Goal: Communication & Community: Answer question/provide support

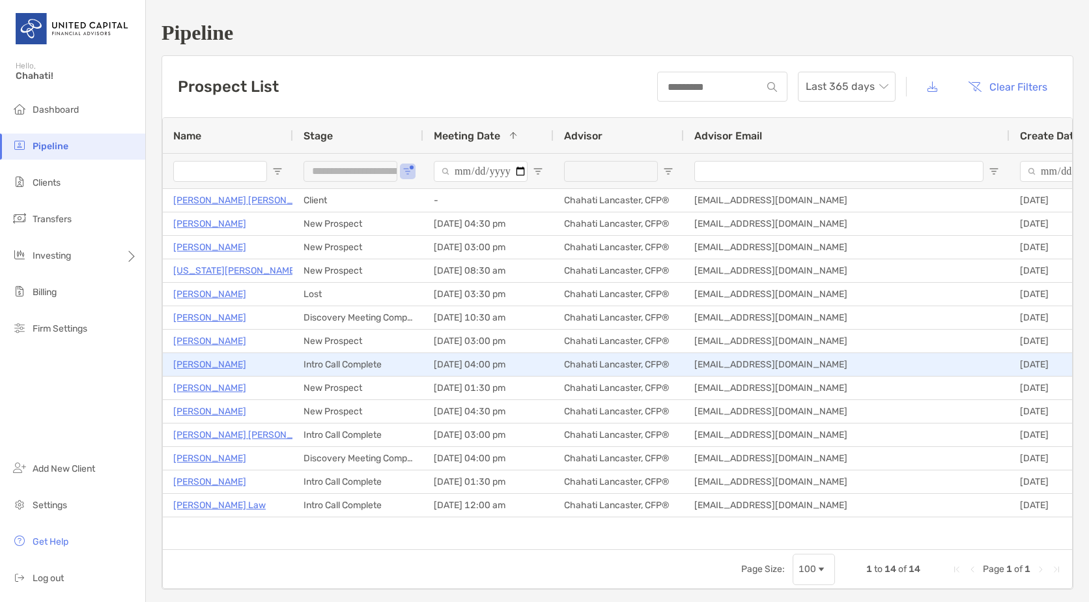
click at [207, 365] on p "[PERSON_NAME]" at bounding box center [209, 364] width 73 height 16
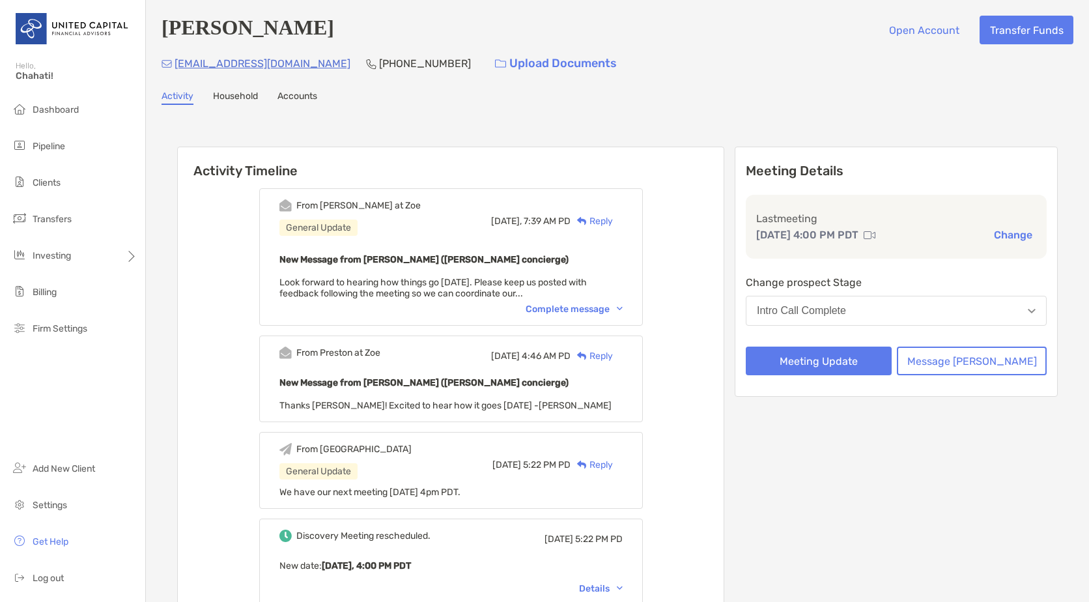
click at [613, 224] on div "Reply" at bounding box center [592, 221] width 42 height 14
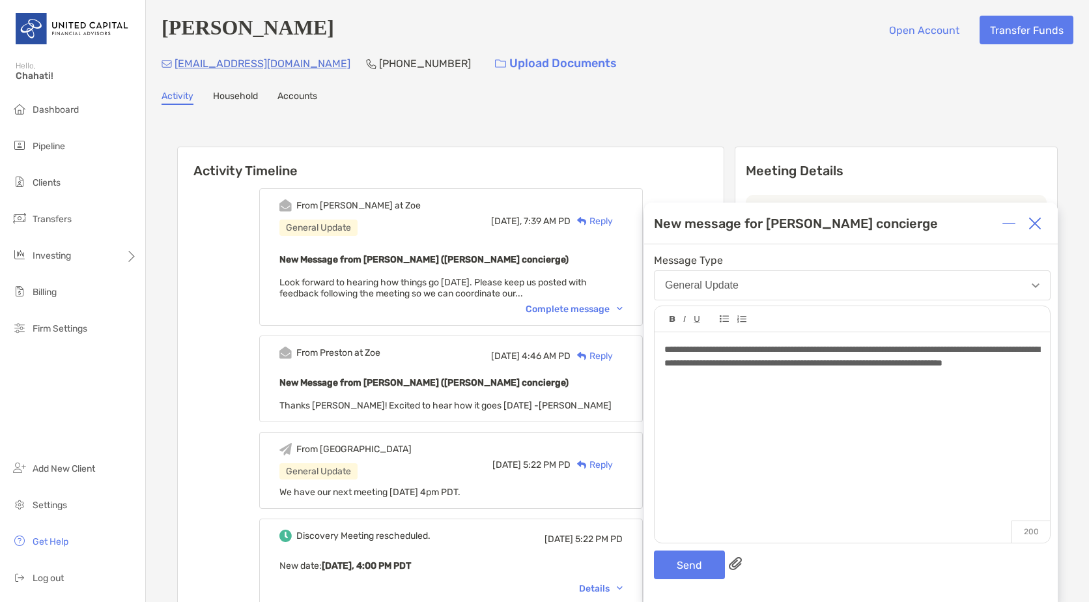
click at [792, 370] on div "**********" at bounding box center [851, 356] width 375 height 27
click at [827, 370] on div "**********" at bounding box center [851, 356] width 375 height 27
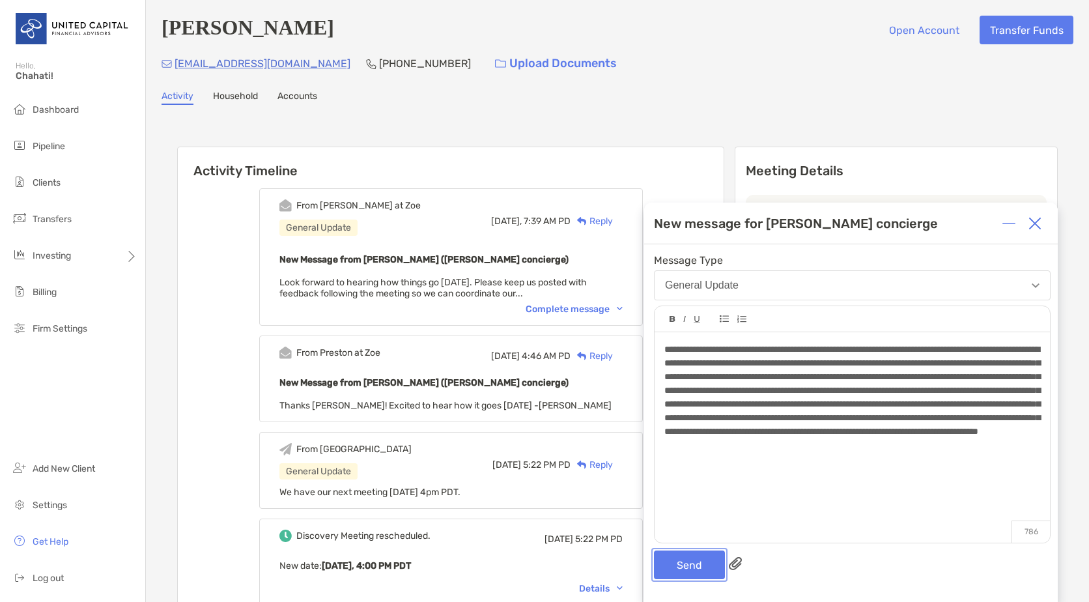
click at [699, 562] on button "Send" at bounding box center [689, 564] width 71 height 29
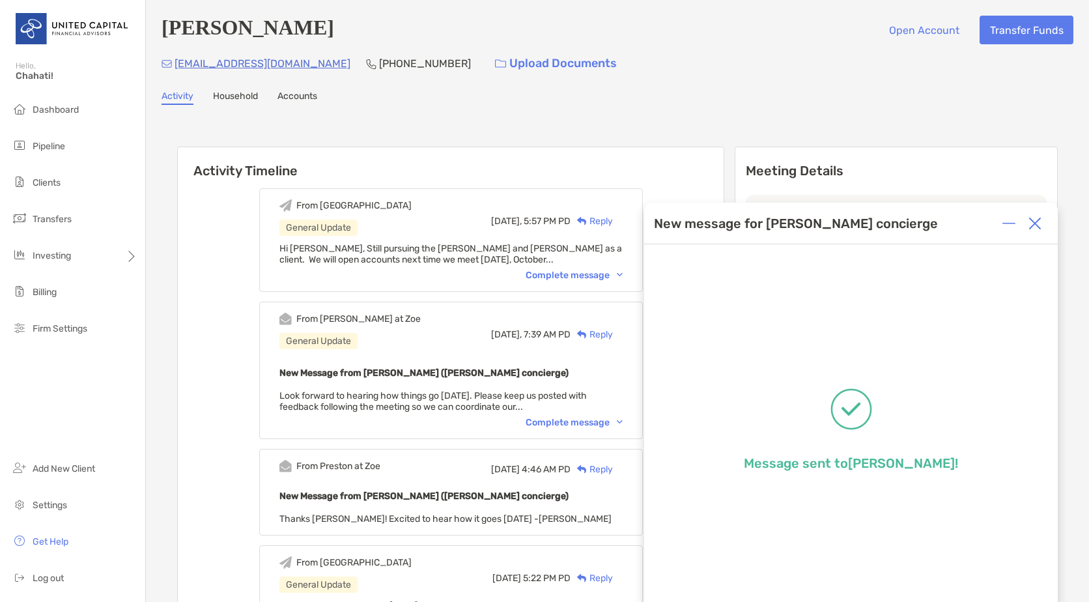
click at [1036, 221] on img at bounding box center [1035, 223] width 13 height 13
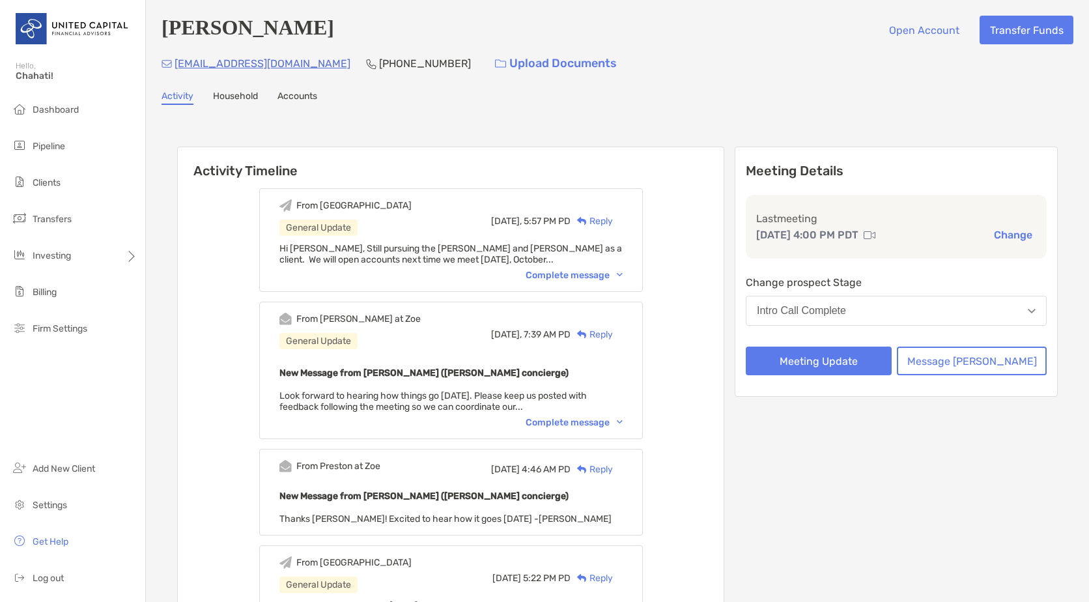
click at [846, 314] on div "Intro Call Complete" at bounding box center [801, 311] width 89 height 12
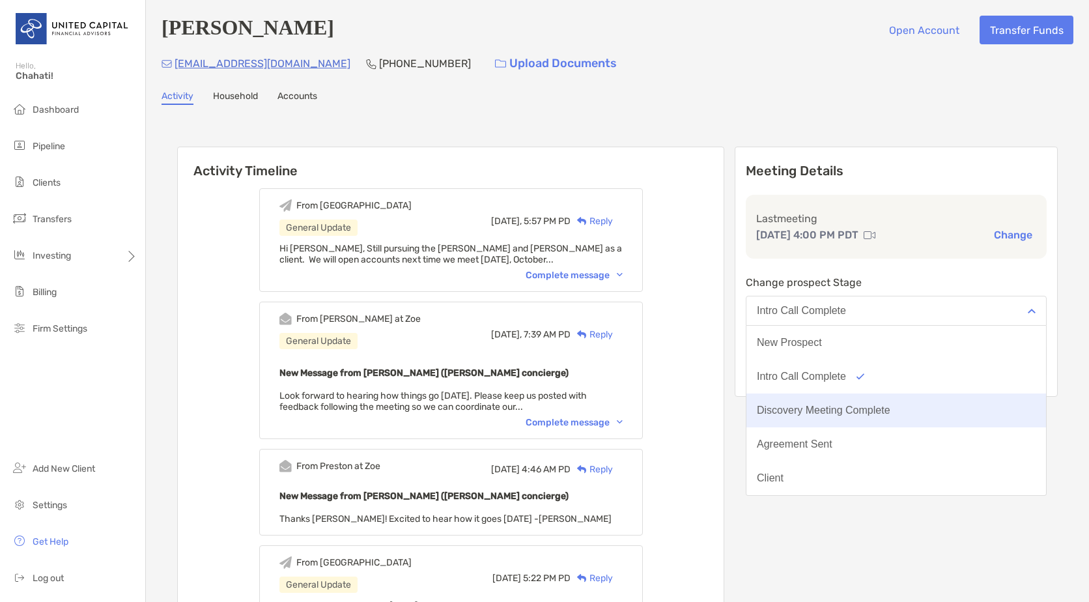
click at [859, 406] on div "Discovery Meeting Complete" at bounding box center [824, 411] width 134 height 12
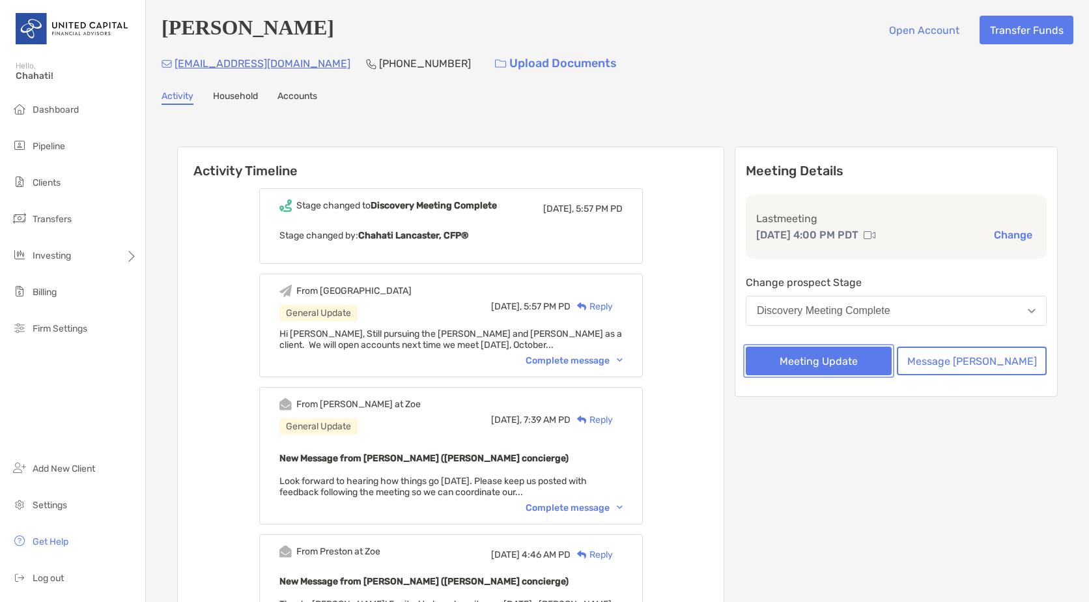
click at [847, 364] on button "Meeting Update" at bounding box center [819, 361] width 146 height 29
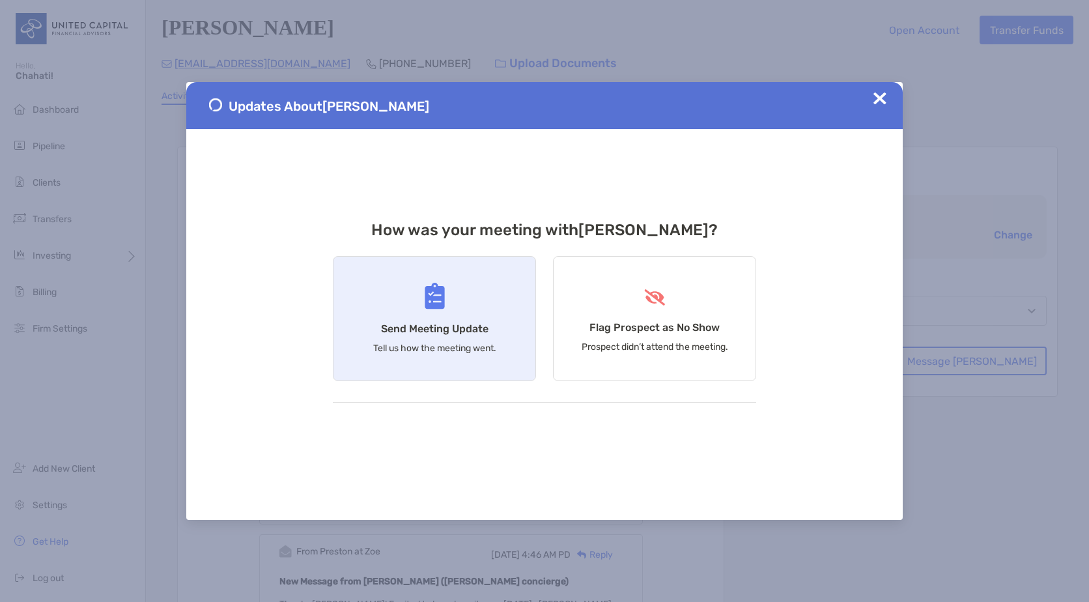
click at [517, 325] on div "Send Meeting Update Tell us how the meeting went." at bounding box center [434, 318] width 203 height 125
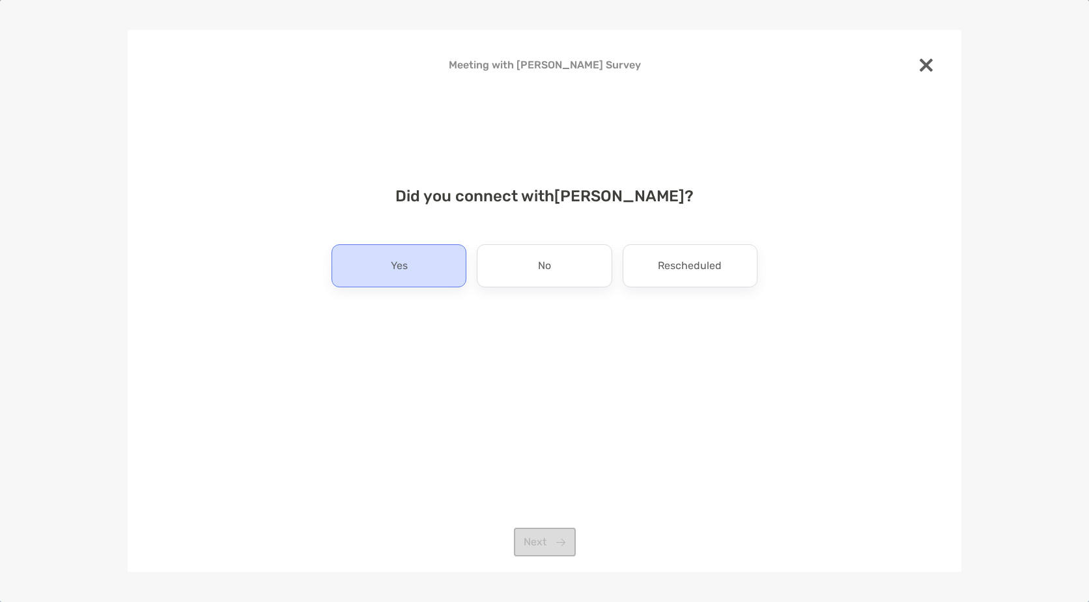
click at [413, 274] on div "Yes" at bounding box center [399, 265] width 135 height 43
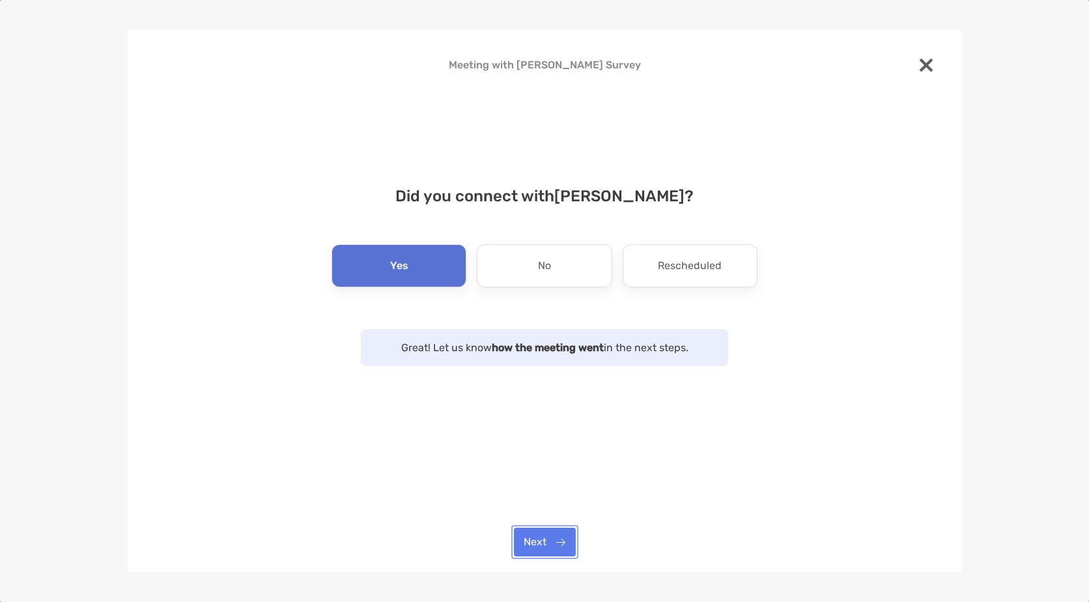
click at [530, 544] on button "Next" at bounding box center [545, 542] width 62 height 29
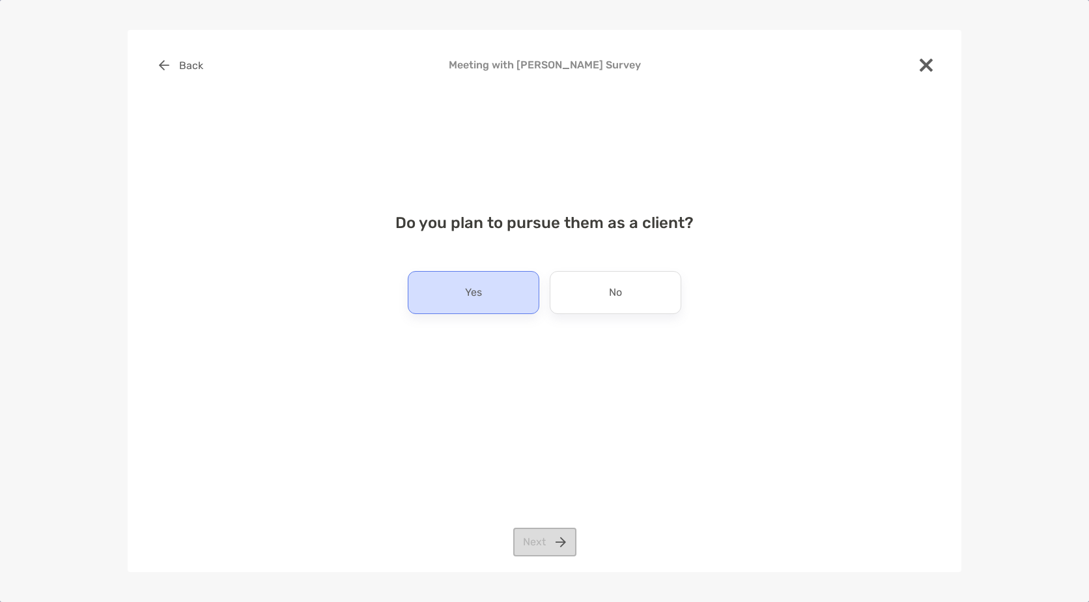
click at [474, 298] on p "Yes" at bounding box center [473, 292] width 17 height 21
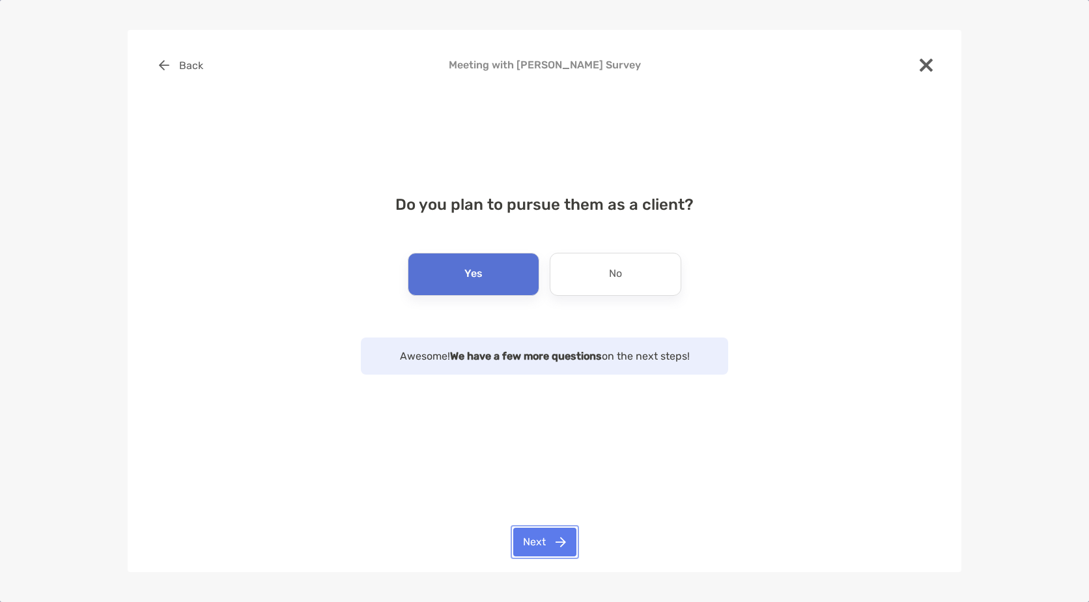
click at [543, 539] on button "Next" at bounding box center [544, 542] width 63 height 29
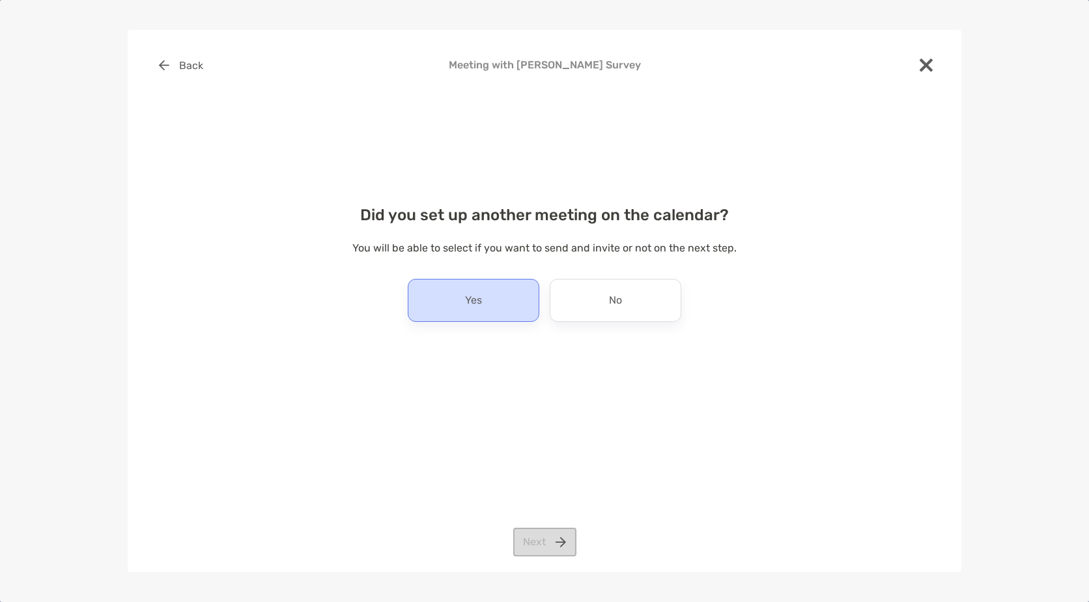
click at [506, 302] on div "Yes" at bounding box center [474, 300] width 132 height 43
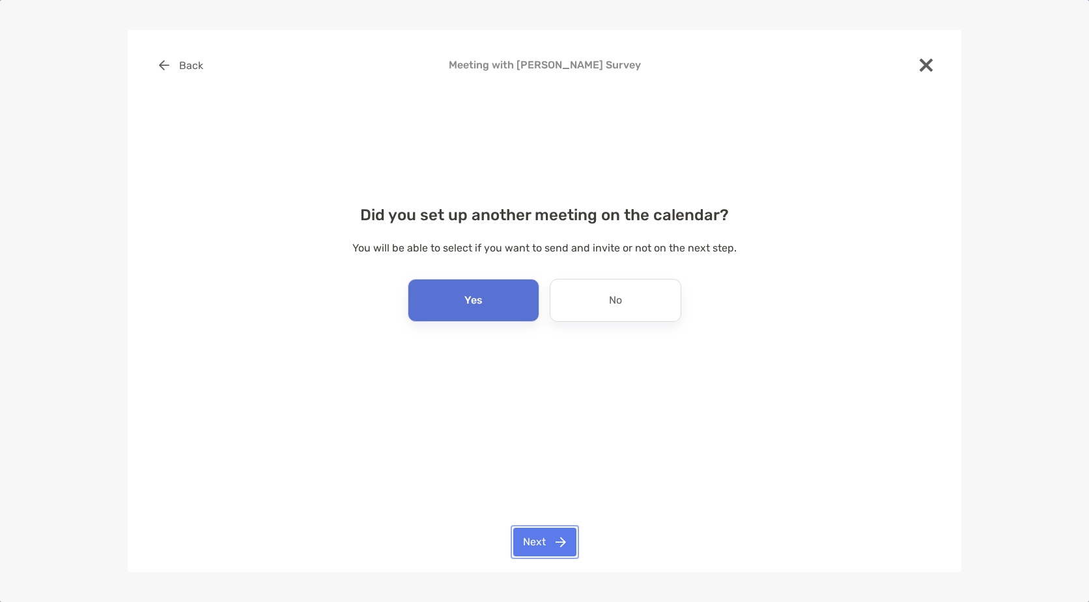
click at [550, 534] on button "Next" at bounding box center [544, 542] width 63 height 29
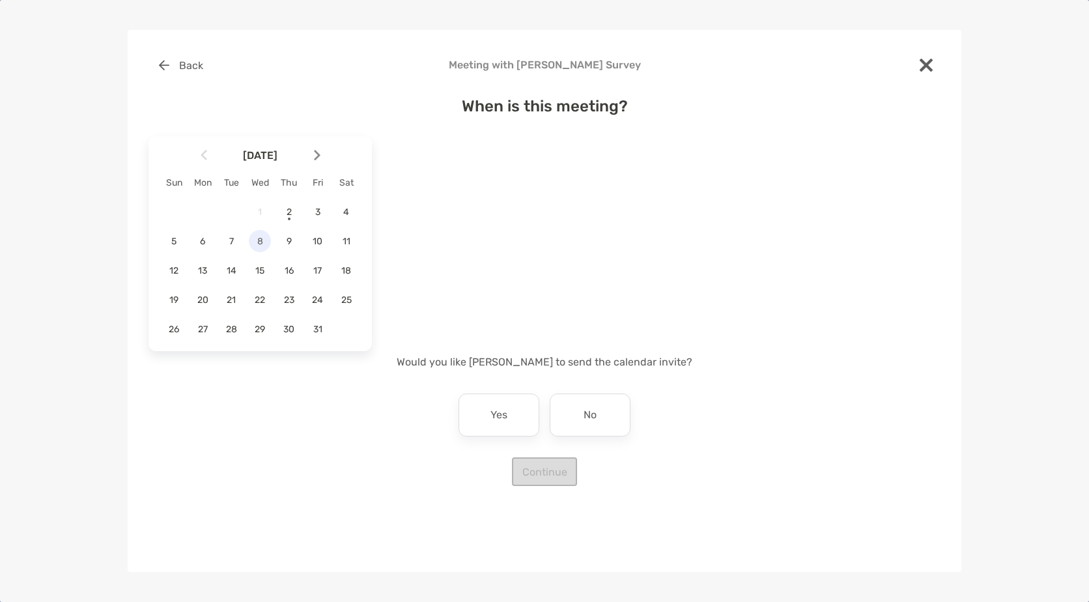
click at [259, 244] on span "8" at bounding box center [260, 241] width 22 height 11
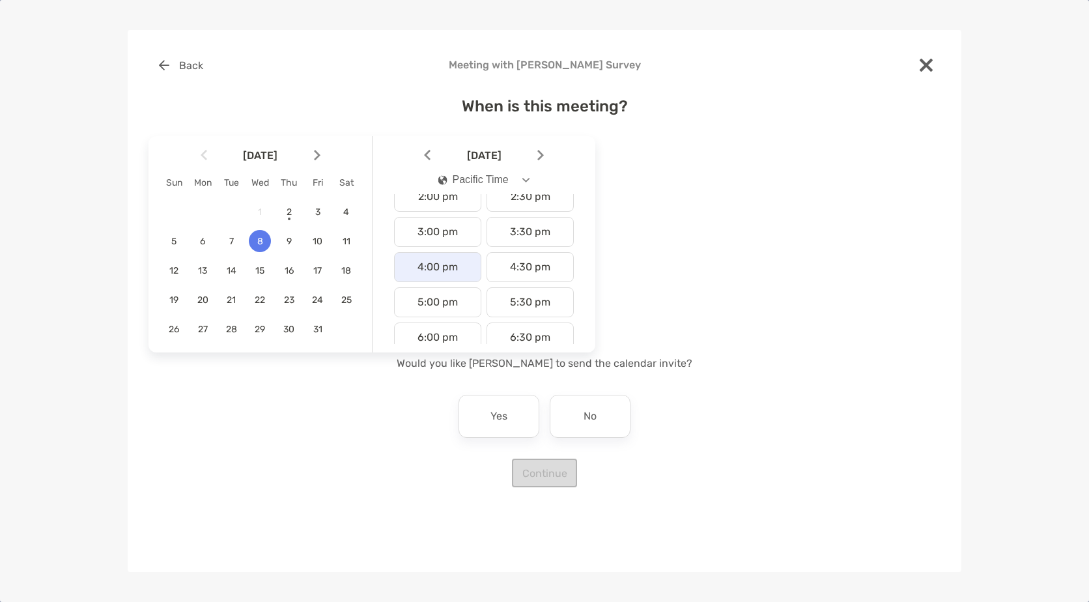
click at [433, 274] on div "4:00 pm" at bounding box center [437, 267] width 87 height 30
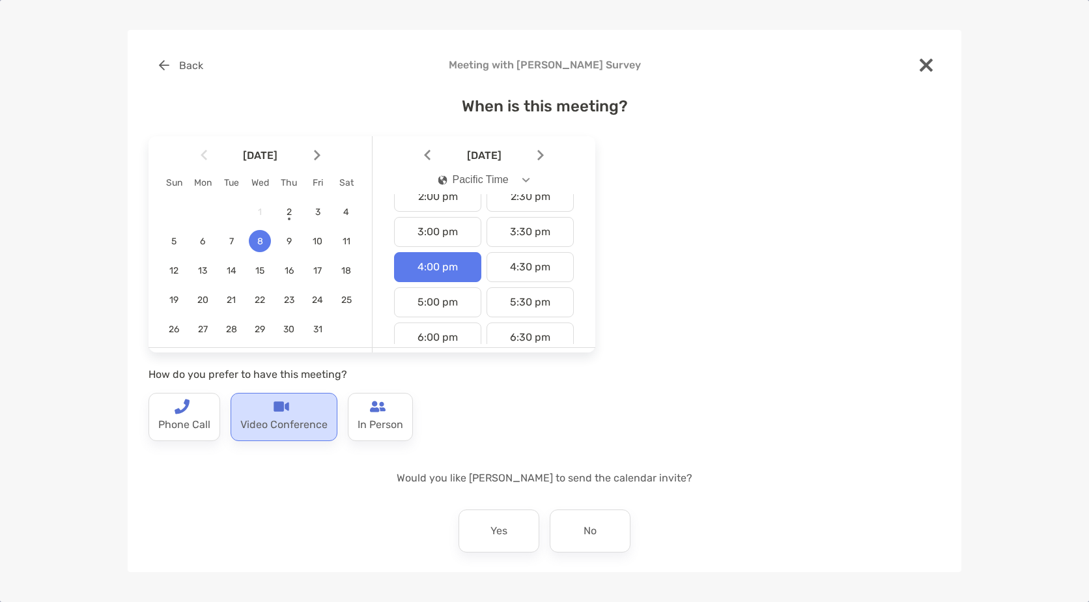
click at [280, 417] on p "Video Conference" at bounding box center [283, 424] width 87 height 21
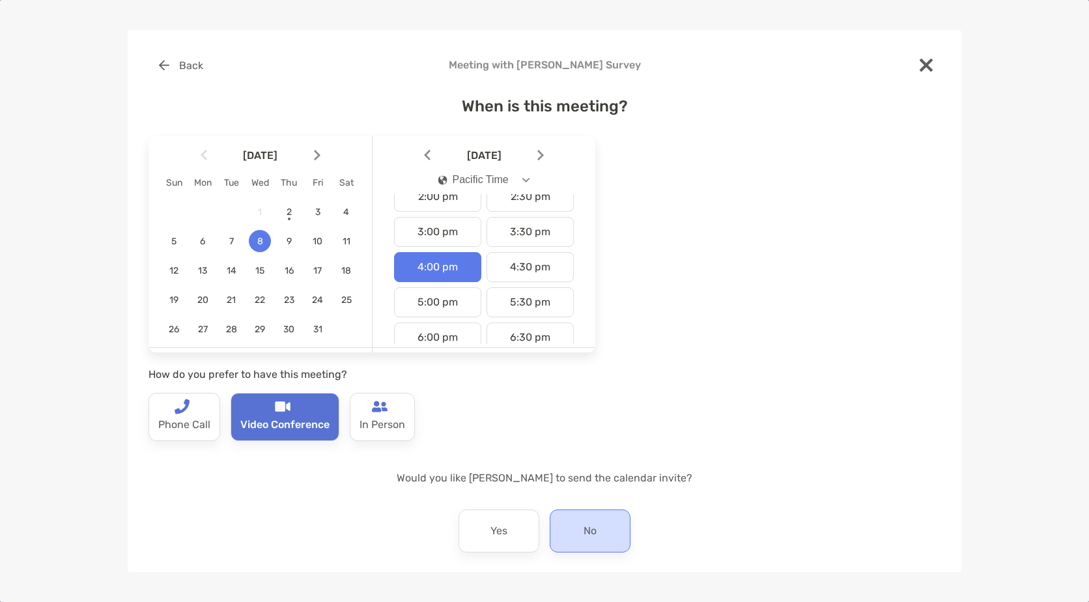
click at [572, 533] on div "No" at bounding box center [590, 530] width 81 height 43
click at [492, 537] on p "Yes" at bounding box center [499, 531] width 17 height 21
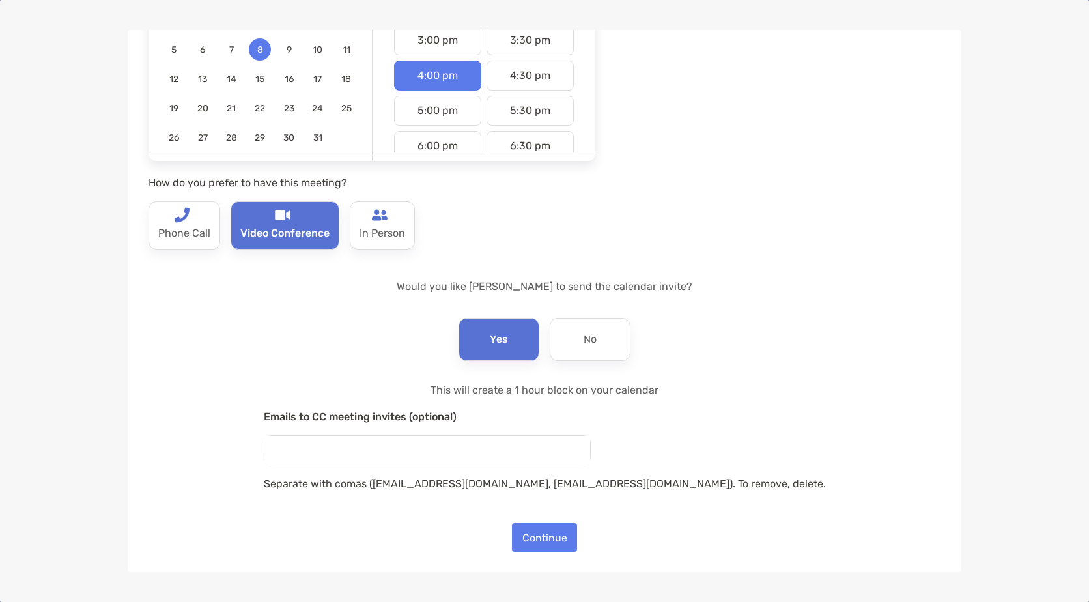
scroll to position [192, 0]
click at [485, 459] on input "email" at bounding box center [427, 449] width 326 height 29
type input "**********"
click at [552, 536] on button "Continue" at bounding box center [544, 536] width 65 height 29
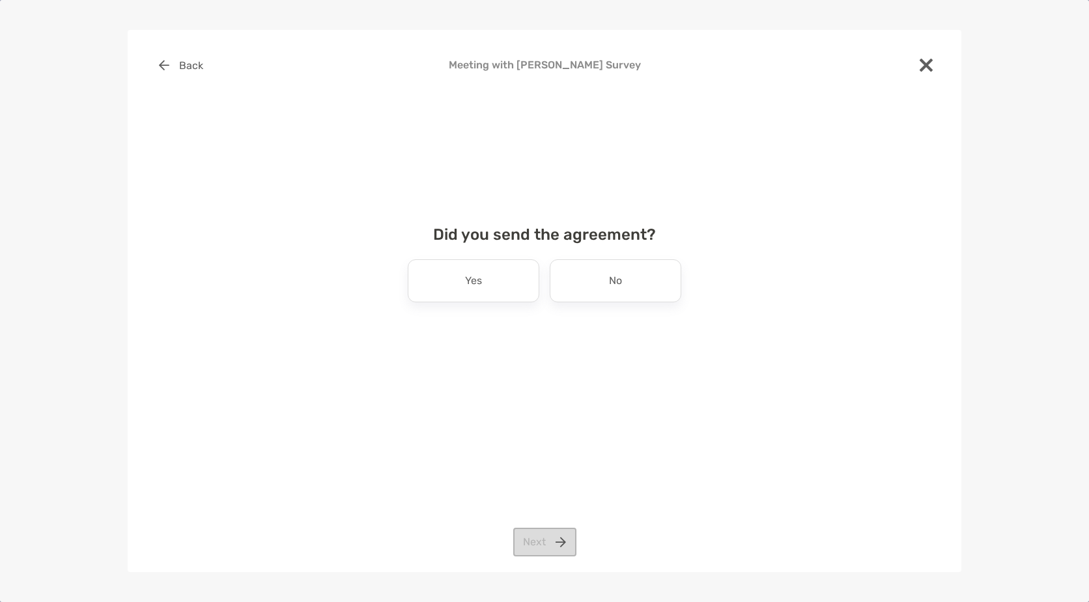
scroll to position [0, 0]
click at [638, 289] on div "No" at bounding box center [616, 280] width 132 height 43
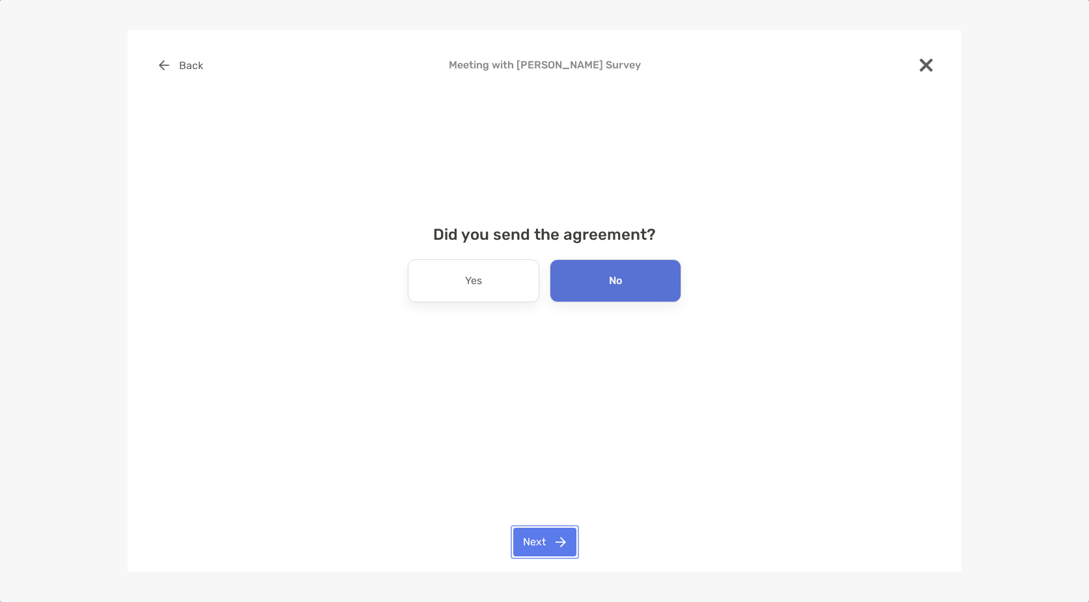
click at [533, 546] on button "Next" at bounding box center [544, 542] width 63 height 29
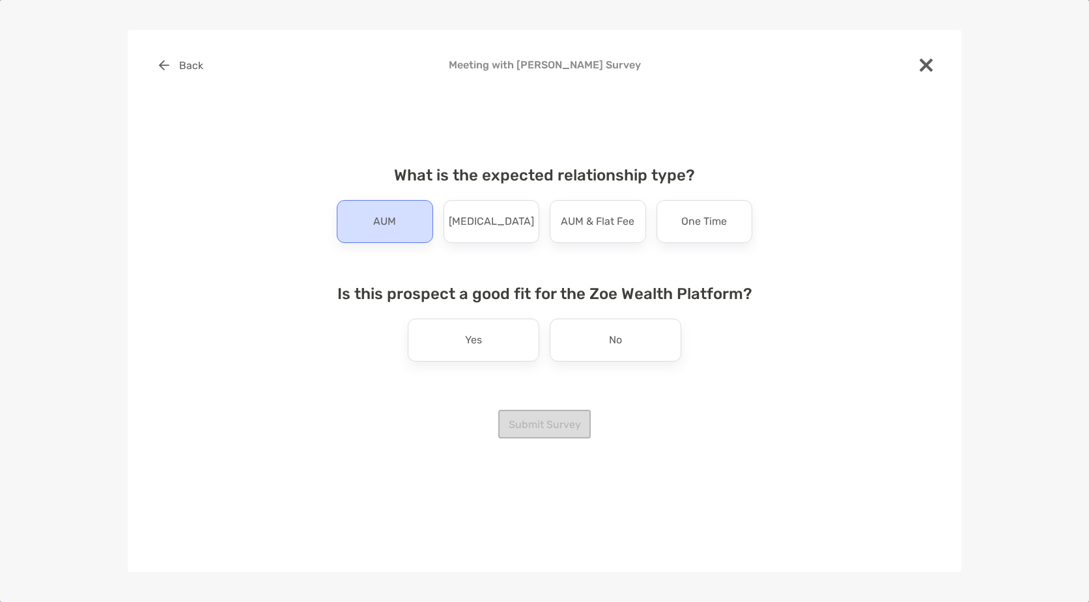
click at [417, 227] on div "AUM" at bounding box center [385, 221] width 96 height 43
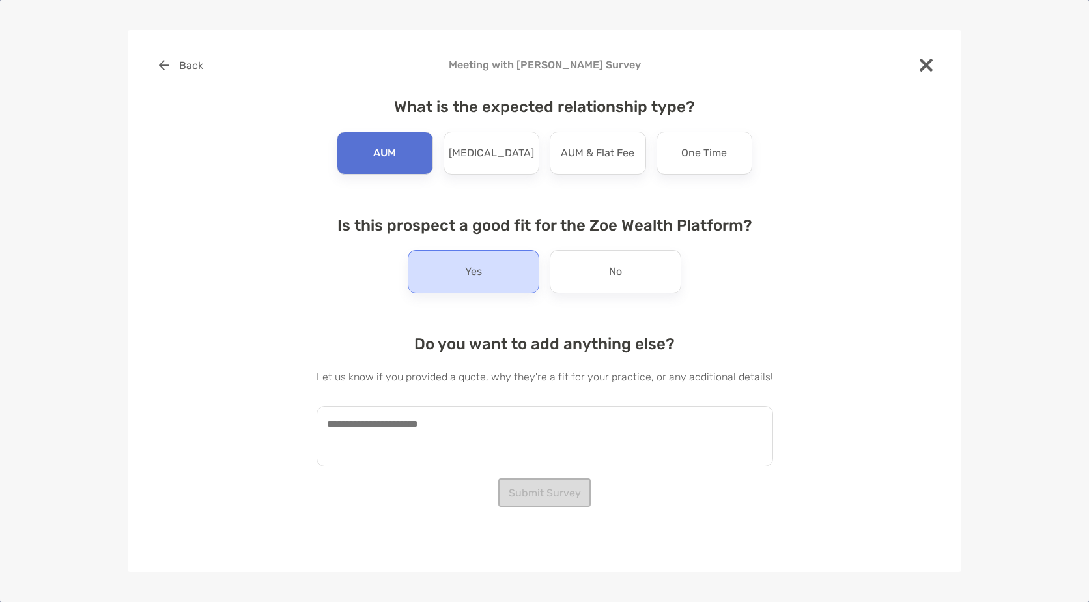
click at [481, 276] on p "Yes" at bounding box center [473, 271] width 17 height 21
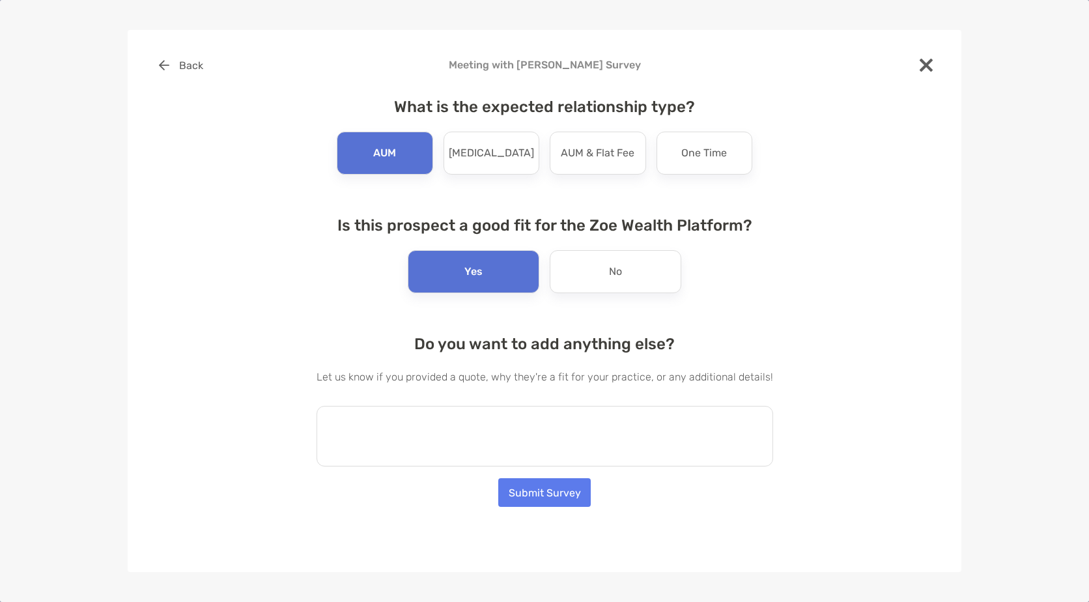
click at [472, 436] on textarea at bounding box center [545, 436] width 457 height 61
click at [521, 494] on button "Submit Survey" at bounding box center [544, 492] width 93 height 29
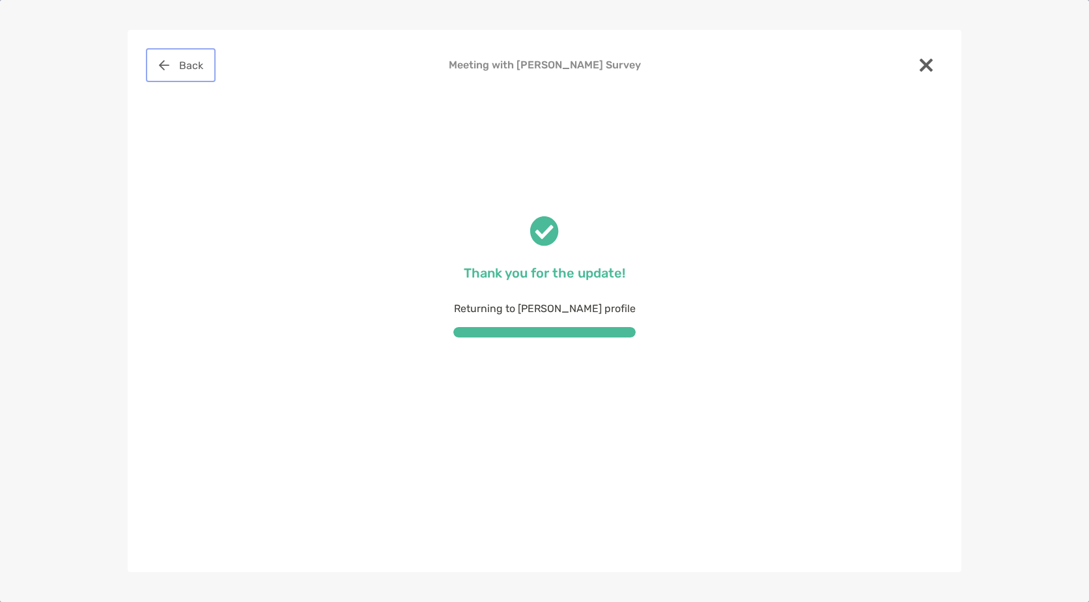
click at [186, 67] on button "Back" at bounding box center [181, 65] width 64 height 29
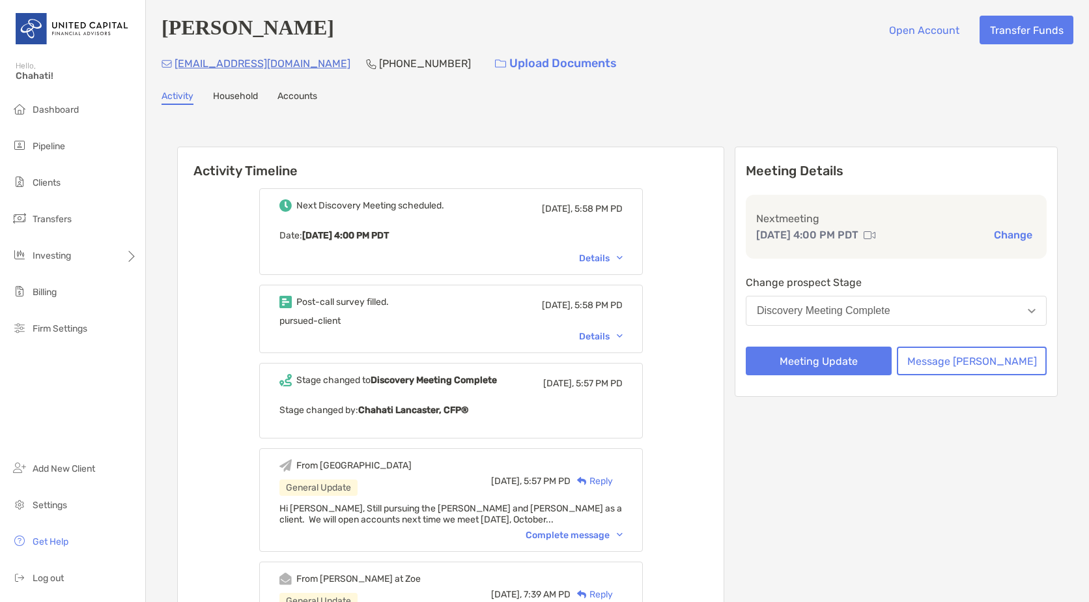
click at [242, 100] on link "Household" at bounding box center [235, 98] width 45 height 14
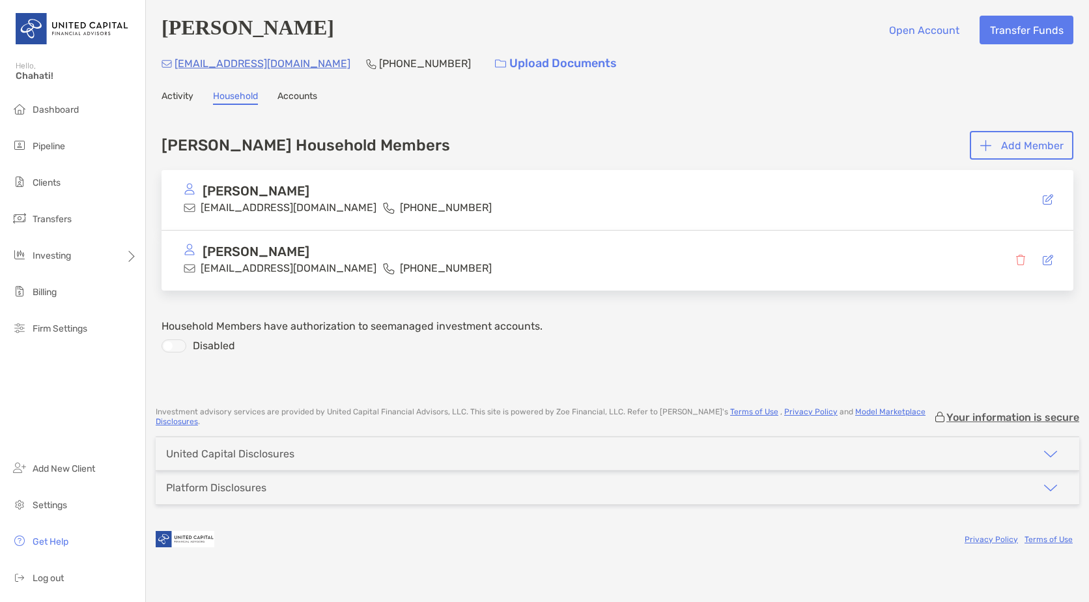
click at [302, 98] on link "Accounts" at bounding box center [298, 98] width 40 height 14
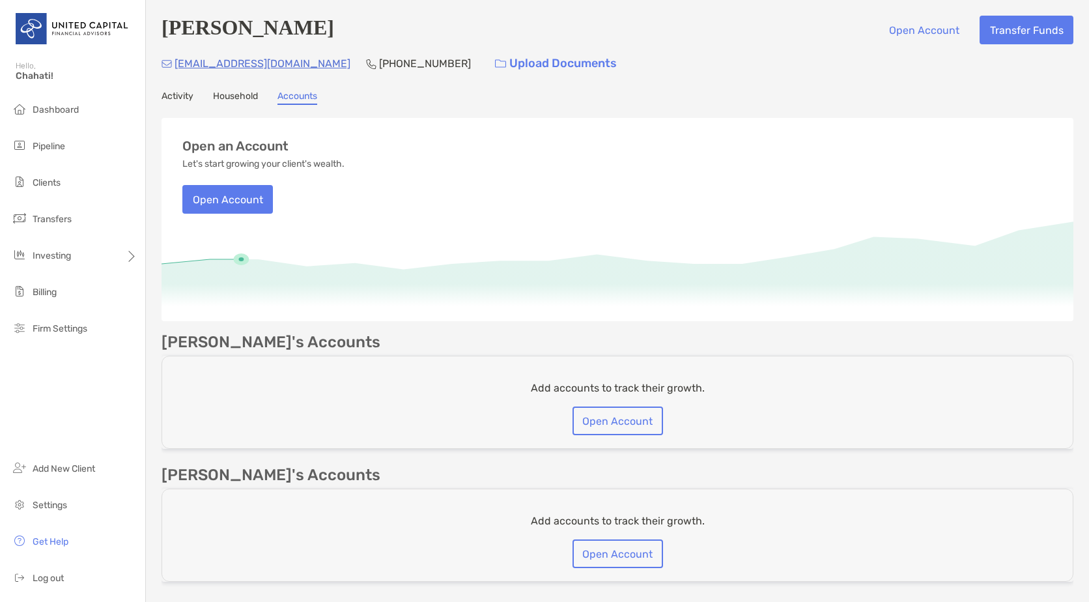
click at [184, 99] on link "Activity" at bounding box center [178, 98] width 32 height 14
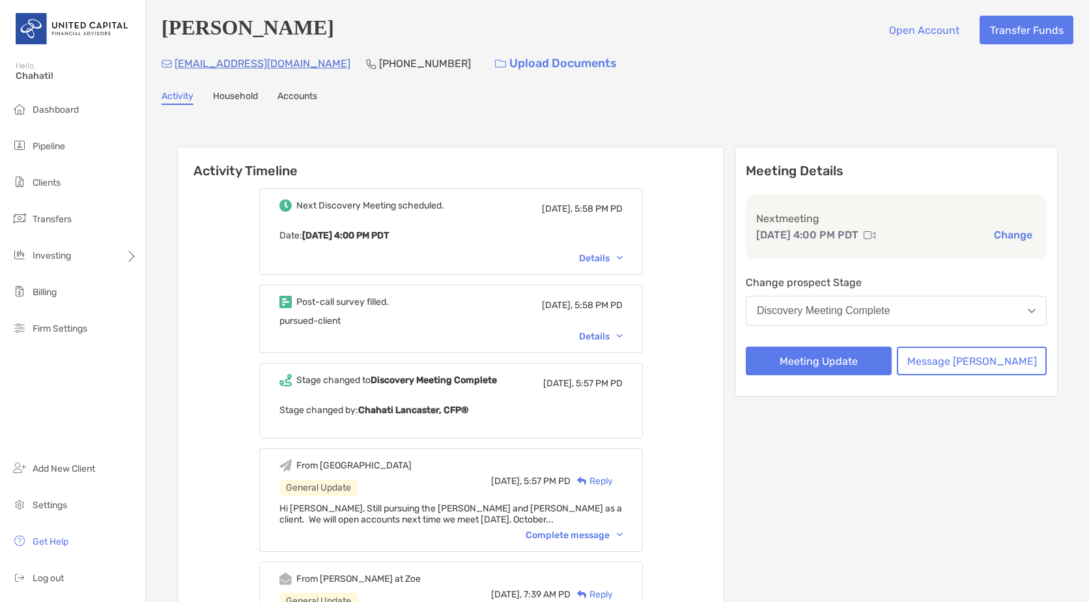
click at [225, 102] on link "Household" at bounding box center [235, 98] width 45 height 14
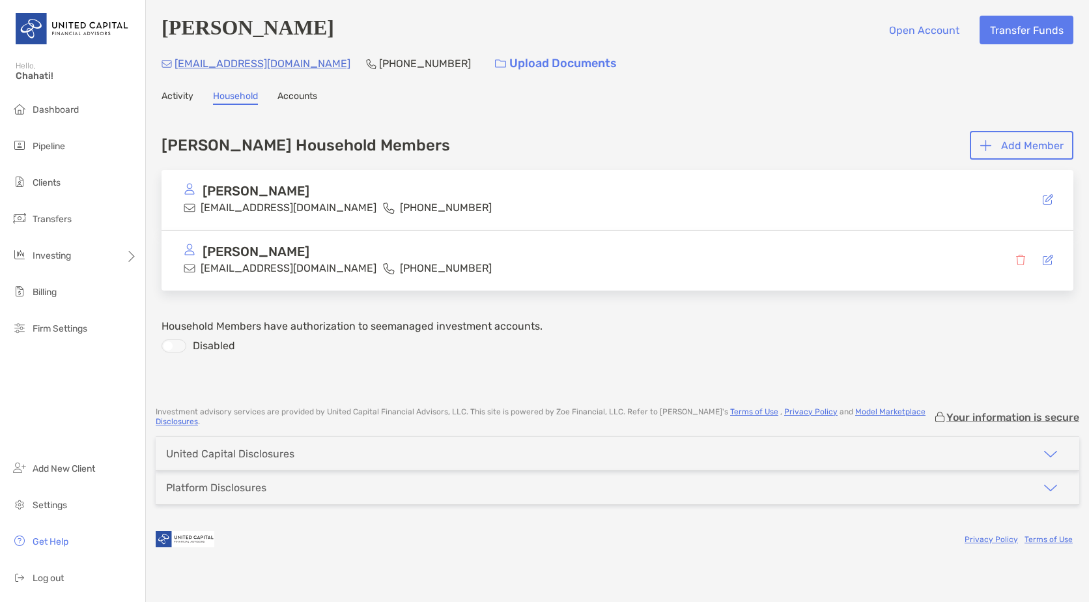
click at [304, 98] on link "Accounts" at bounding box center [298, 98] width 40 height 14
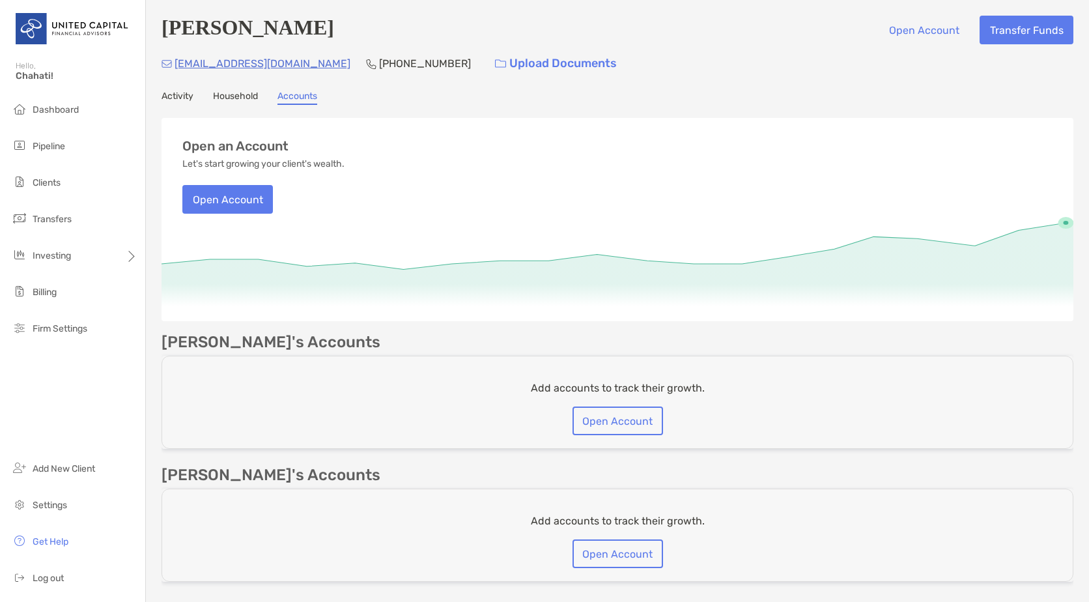
click at [233, 89] on div "[PERSON_NAME] Open Account Transfer Funds [EMAIL_ADDRESS][DOMAIN_NAME] [PHONE_N…" at bounding box center [617, 301] width 943 height 603
click at [235, 99] on link "Household" at bounding box center [235, 98] width 45 height 14
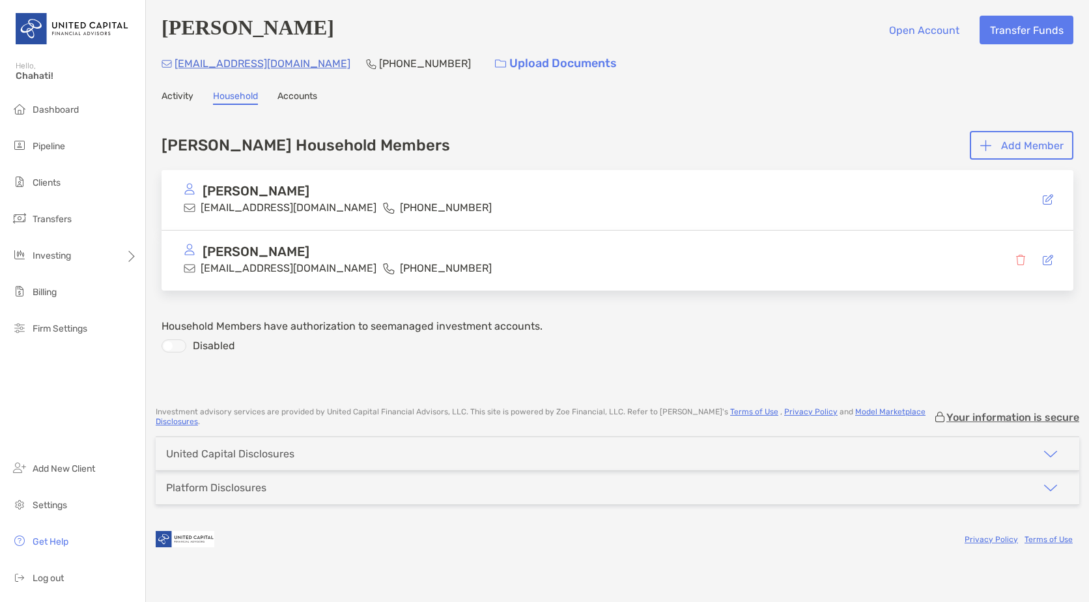
click at [182, 101] on link "Activity" at bounding box center [178, 98] width 32 height 14
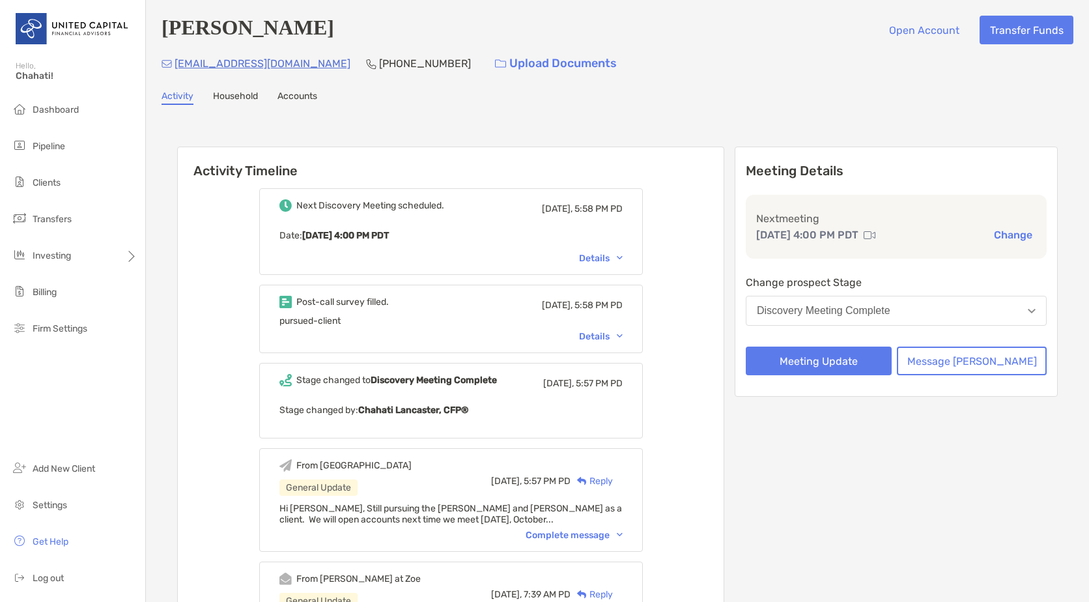
click at [249, 66] on p "[EMAIL_ADDRESS][DOMAIN_NAME]" at bounding box center [263, 63] width 176 height 16
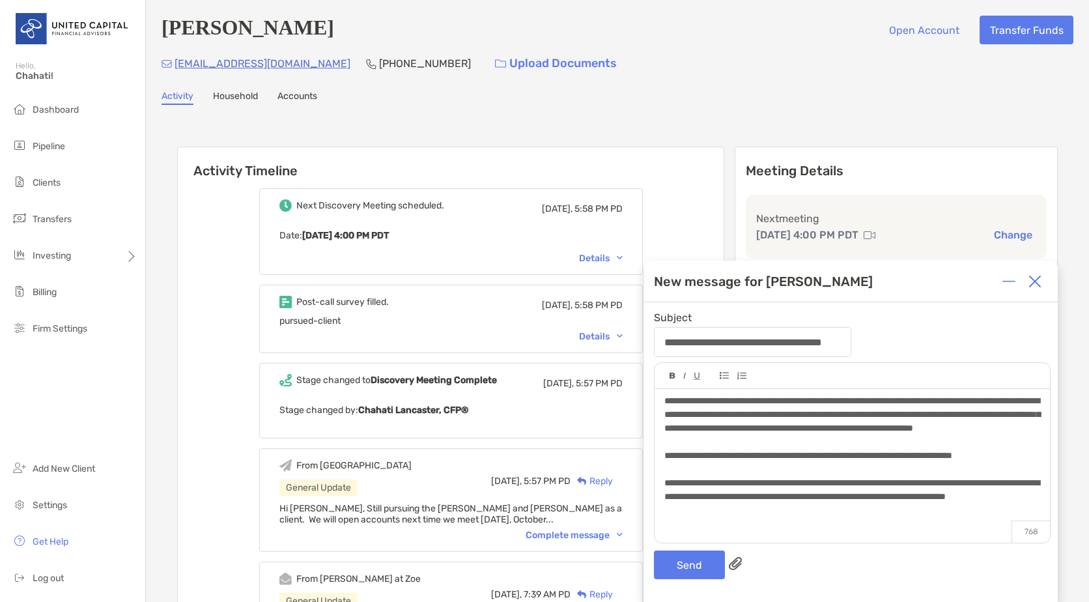
scroll to position [82, 0]
click at [820, 502] on div "**********" at bounding box center [851, 488] width 375 height 27
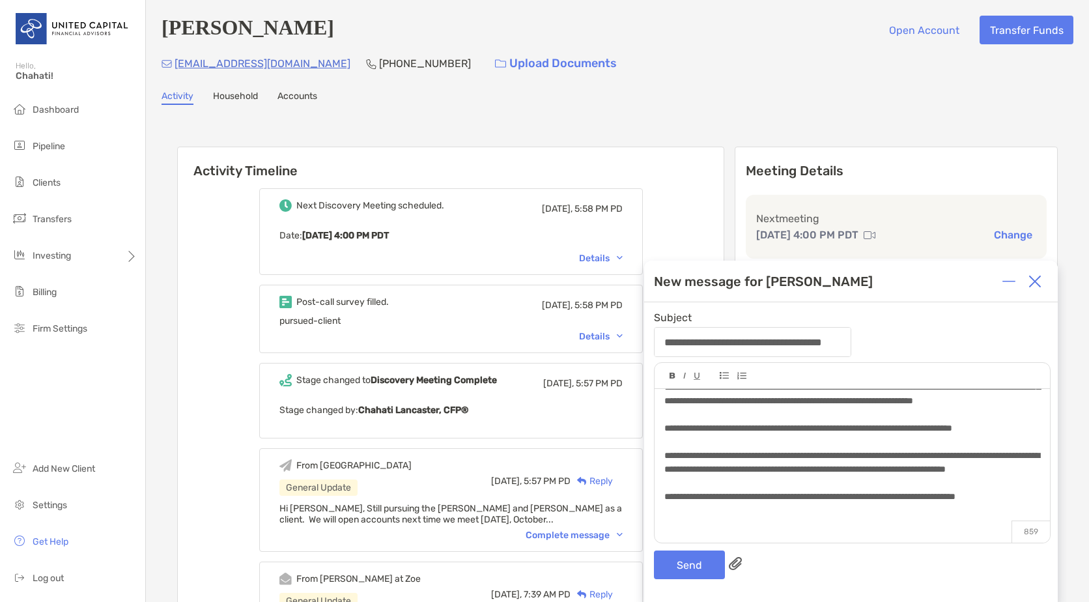
scroll to position [115, 0]
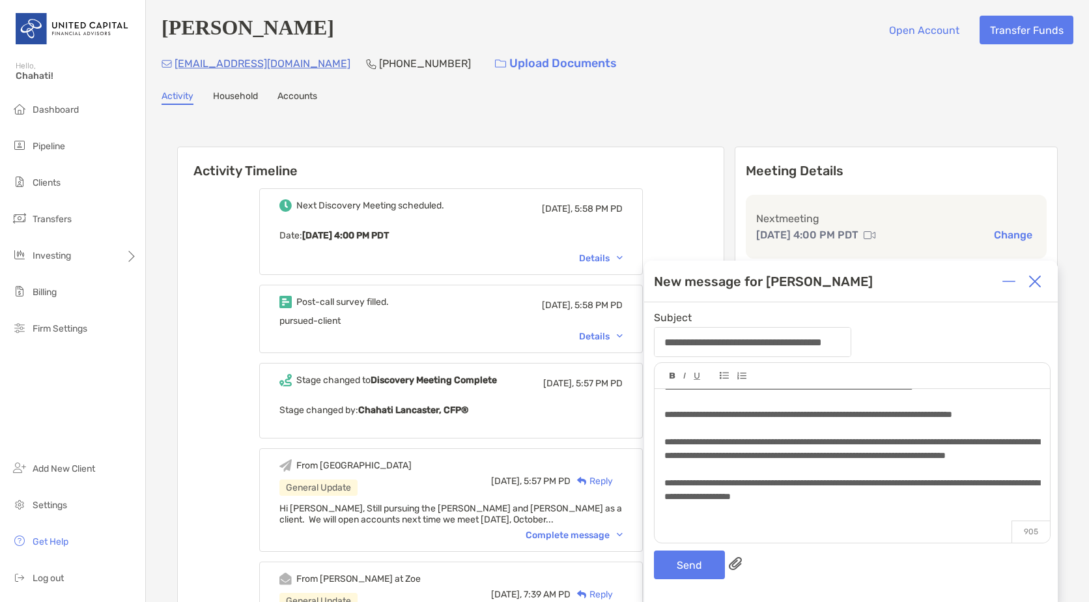
click at [917, 504] on div "**********" at bounding box center [851, 489] width 375 height 27
click at [904, 504] on div "**********" at bounding box center [851, 489] width 375 height 27
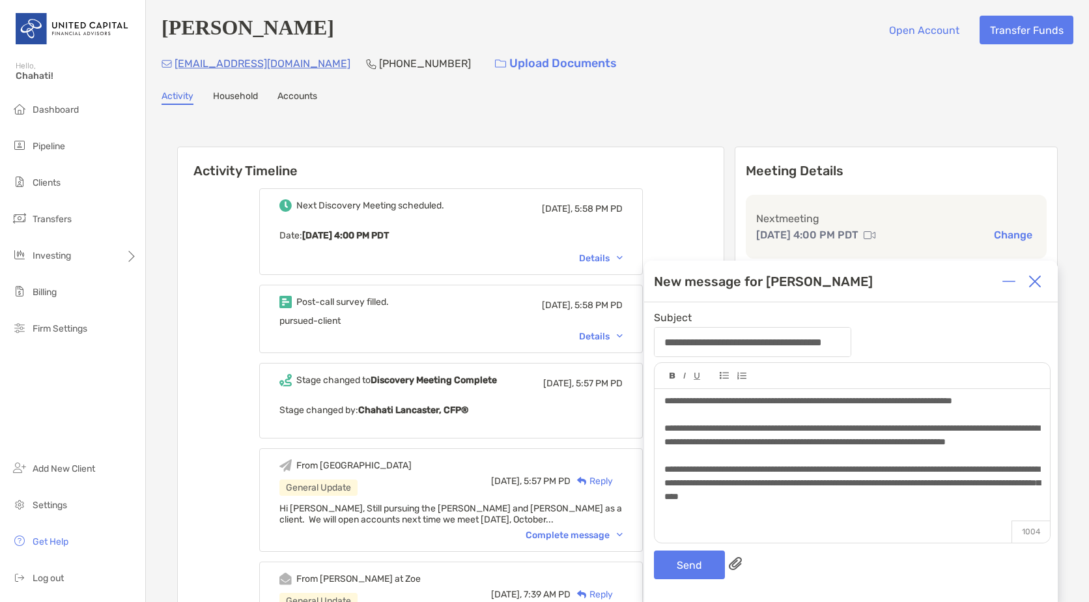
click at [950, 504] on div "**********" at bounding box center [851, 483] width 375 height 41
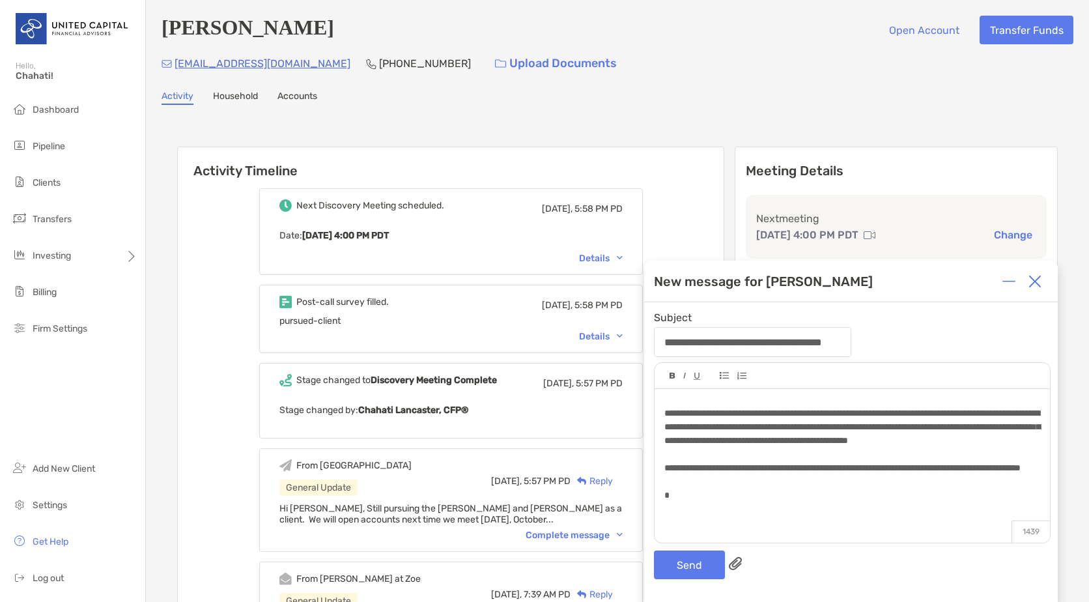
scroll to position [279, 0]
click at [948, 442] on span "**********" at bounding box center [852, 426] width 376 height 36
click at [703, 502] on div "***" at bounding box center [851, 496] width 375 height 14
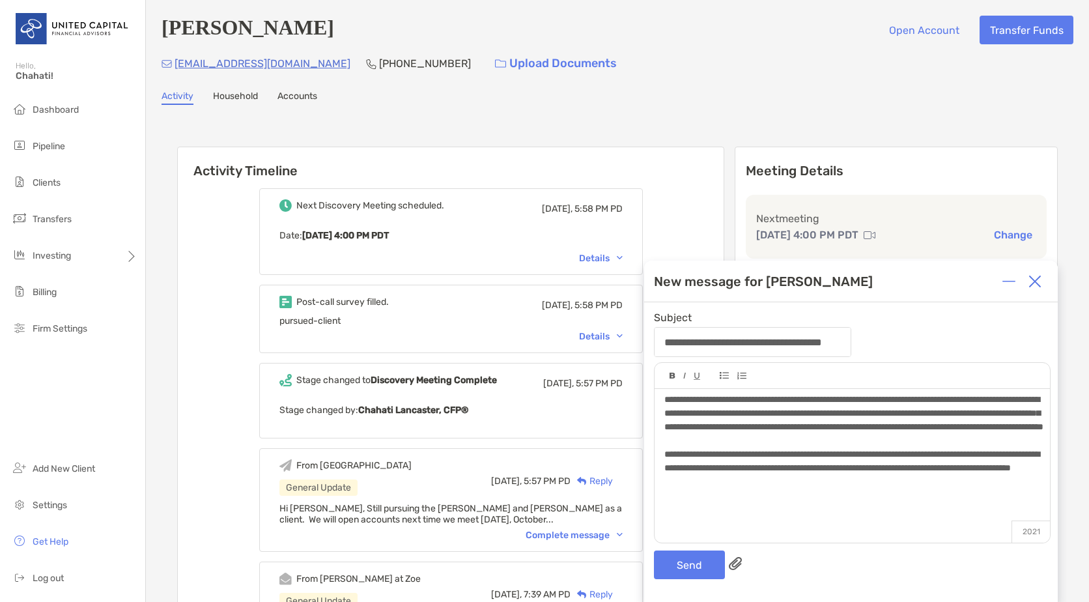
scroll to position [397, 0]
click at [911, 489] on div at bounding box center [851, 482] width 375 height 14
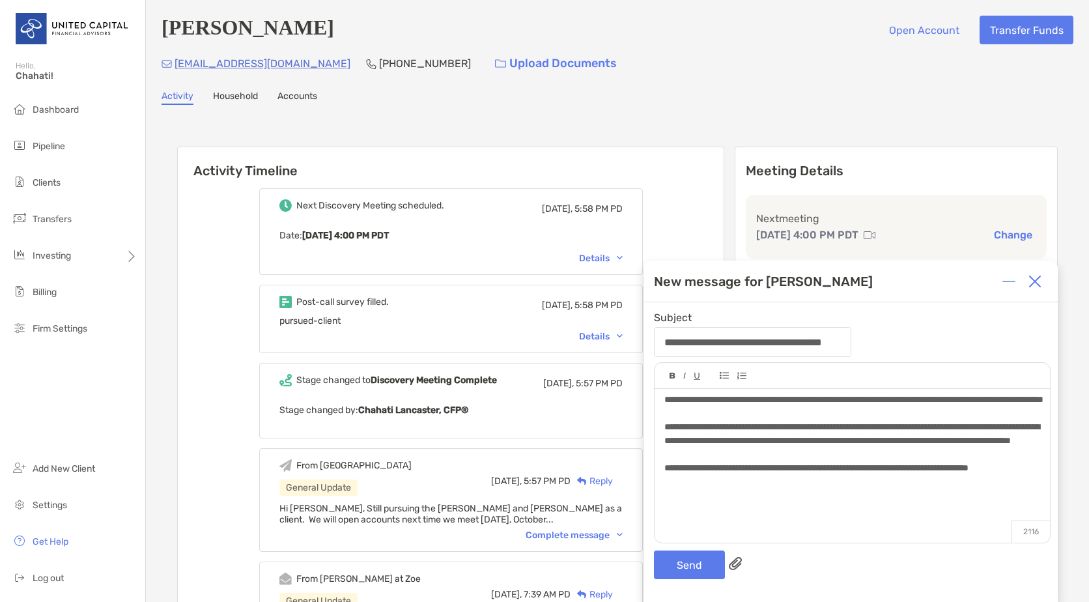
scroll to position [438, 0]
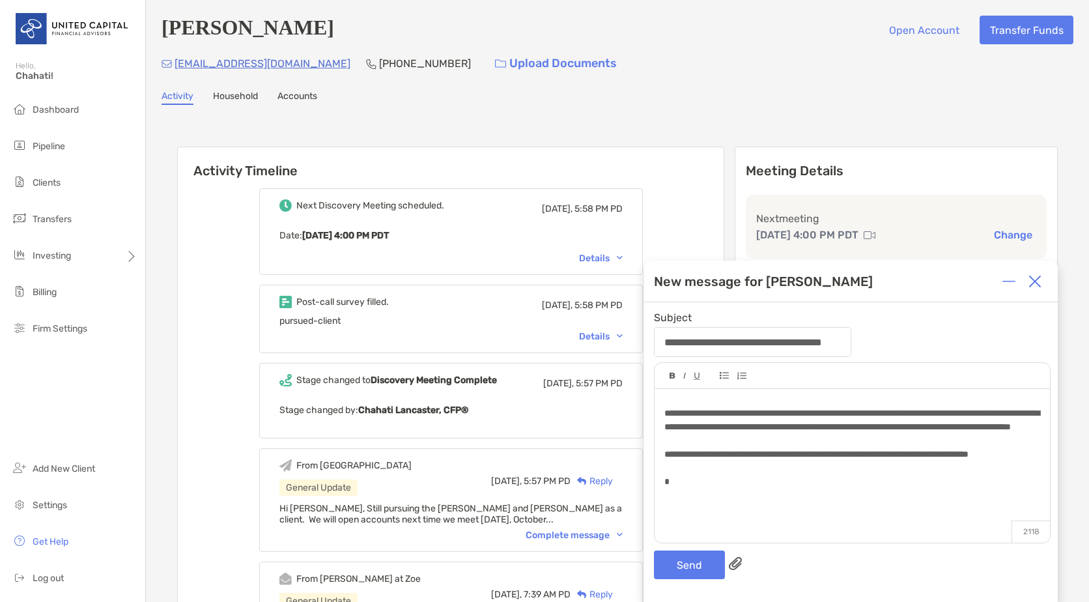
click at [773, 461] on div "**********" at bounding box center [851, 455] width 375 height 14
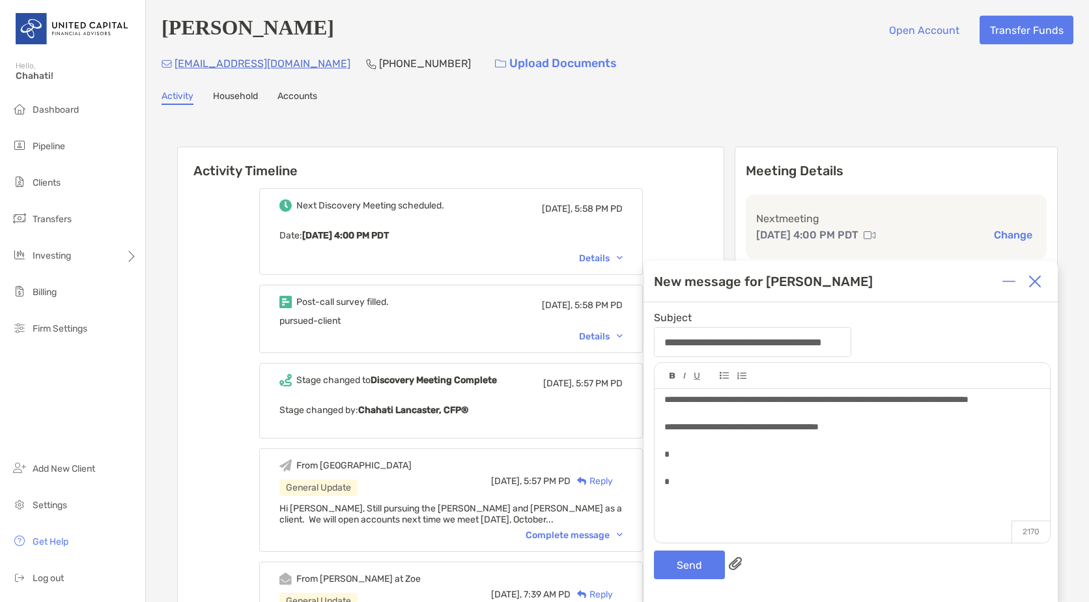
scroll to position [484, 0]
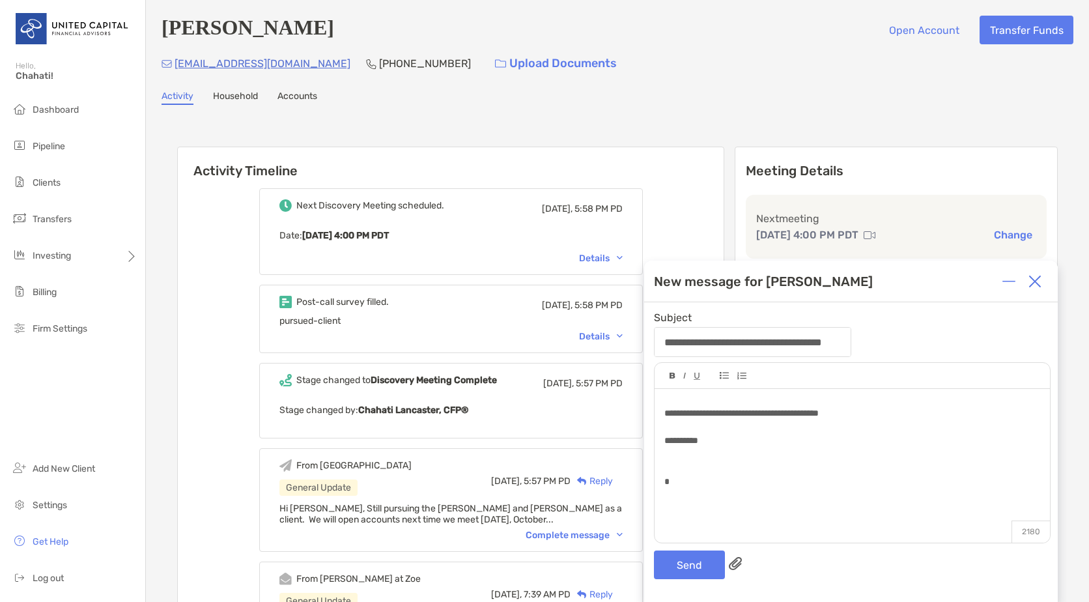
click at [721, 448] on div "**********" at bounding box center [851, 441] width 375 height 14
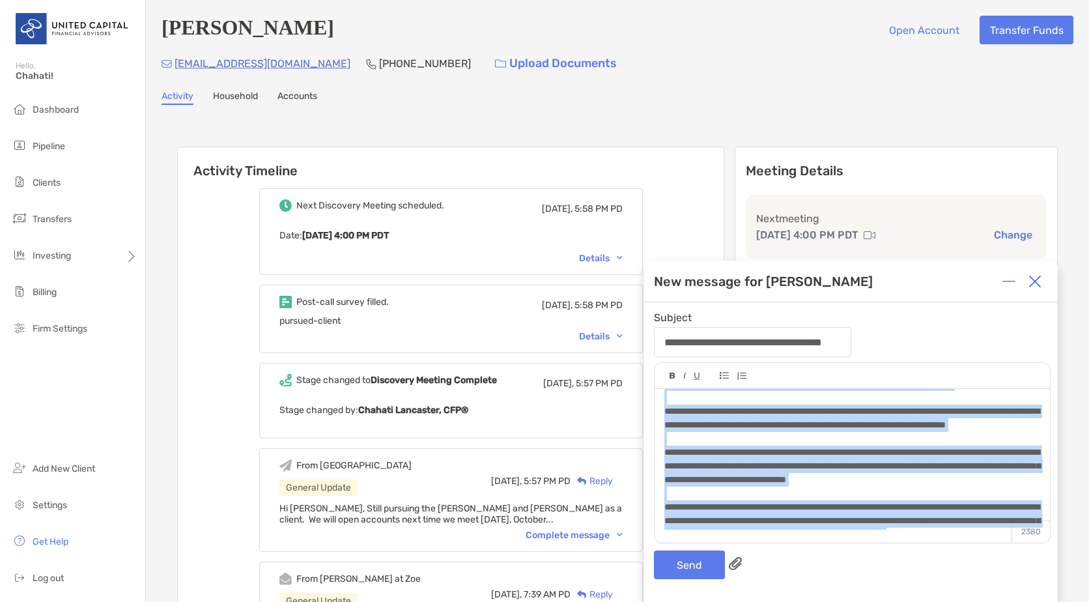
scroll to position [0, 0]
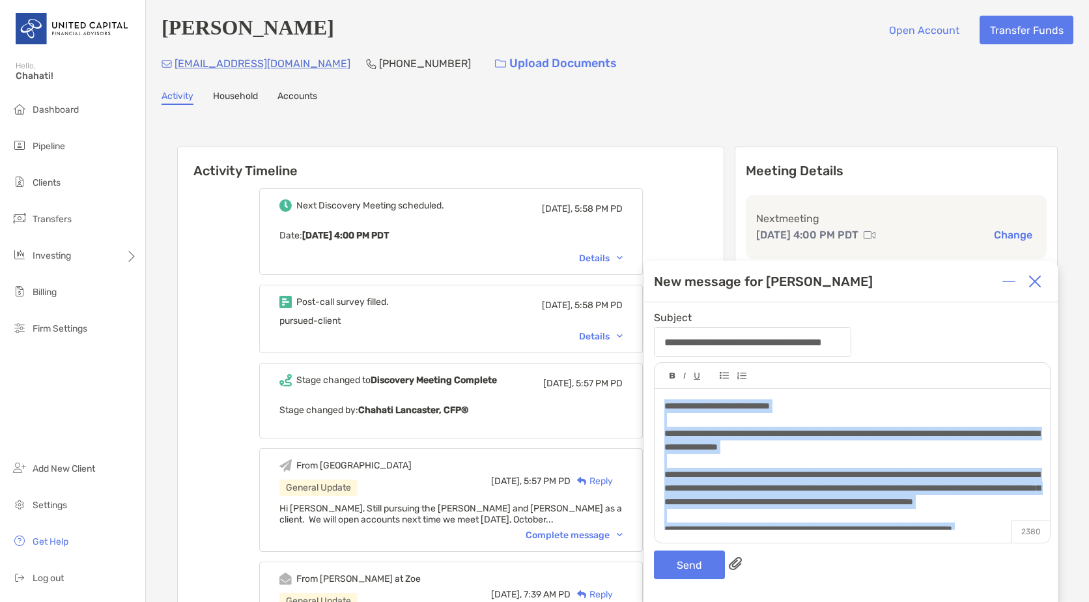
drag, startPoint x: 808, startPoint y: 436, endPoint x: 568, endPoint y: 365, distance: 250.0
copy div "**********"
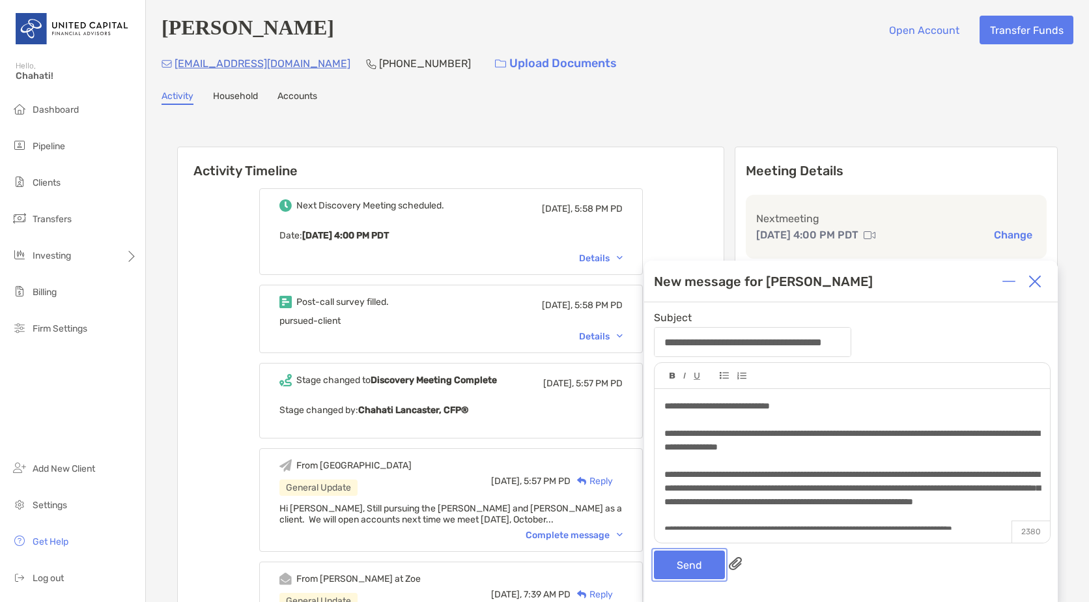
click at [697, 563] on button "Send" at bounding box center [689, 564] width 71 height 29
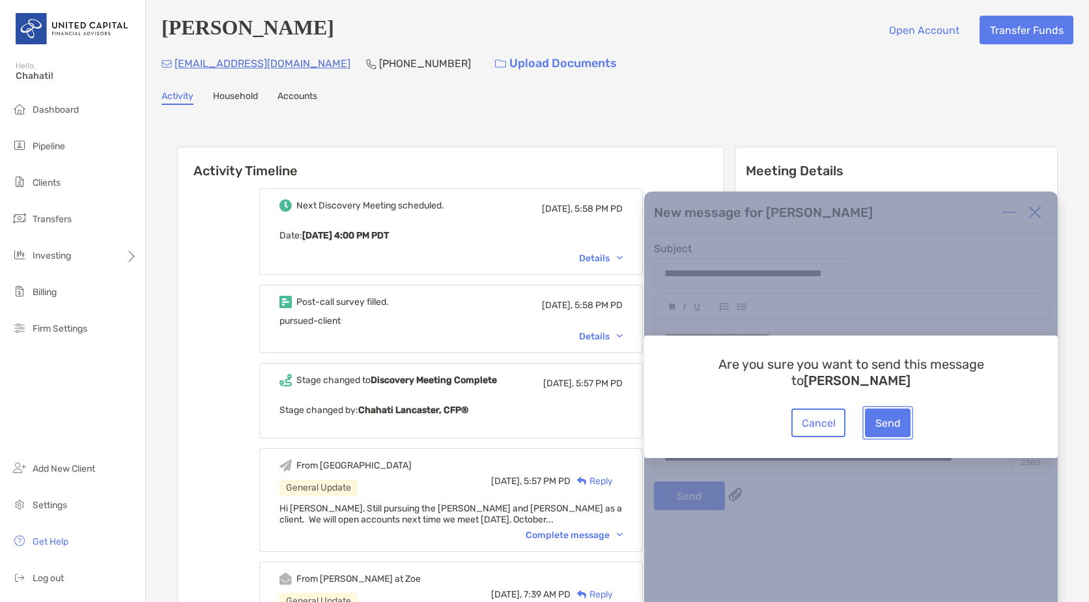
click at [891, 418] on button "Send" at bounding box center [888, 422] width 46 height 29
